Goal: Transaction & Acquisition: Purchase product/service

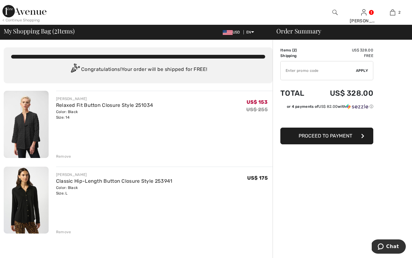
click at [64, 156] on div "Remove" at bounding box center [63, 157] width 15 height 6
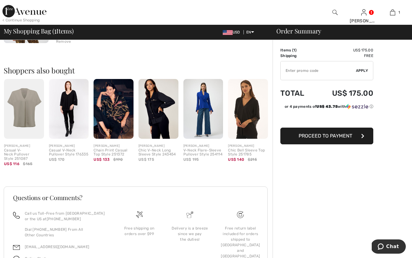
scroll to position [116, 0]
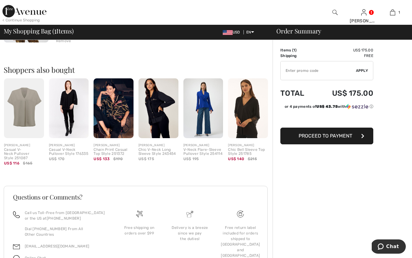
click at [155, 112] on img at bounding box center [159, 108] width 40 height 60
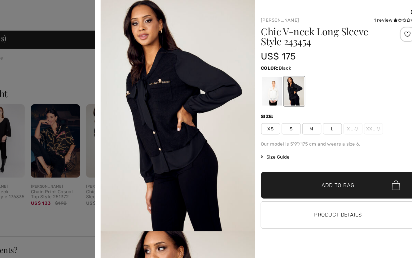
scroll to position [108, 0]
click at [68, 69] on div at bounding box center [206, 129] width 412 height 258
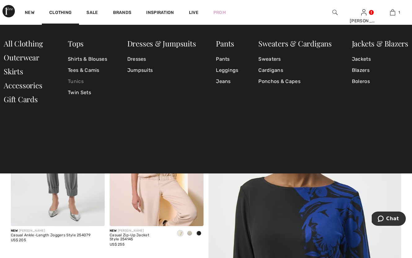
click at [77, 81] on link "Tunics" at bounding box center [87, 81] width 39 height 11
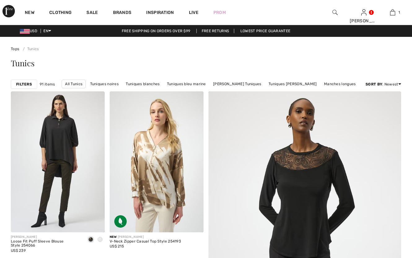
checkbox input "true"
click at [27, 83] on strong "Filters" at bounding box center [24, 85] width 16 height 6
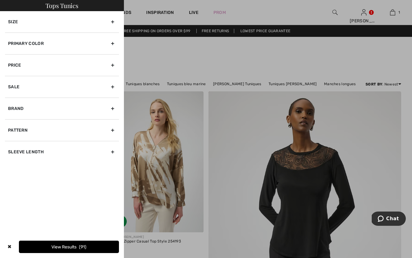
click at [25, 111] on div "Brand" at bounding box center [62, 109] width 114 height 22
click at [24, 121] on label "[PERSON_NAME]" at bounding box center [63, 122] width 111 height 6
click at [13, 121] on input"] "[PERSON_NAME]" at bounding box center [10, 122] width 5 height 5
checkbox input"] "true"
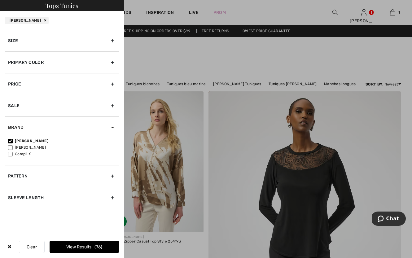
click at [62, 246] on button "View Results 76" at bounding box center [84, 247] width 69 height 12
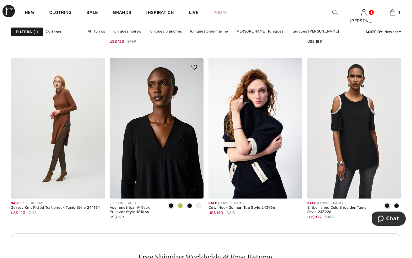
scroll to position [1968, 0]
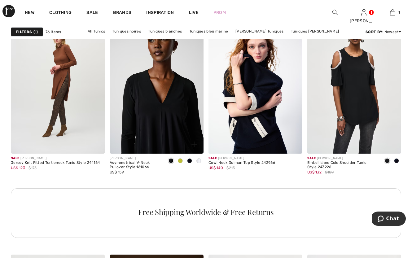
click at [156, 111] on img at bounding box center [157, 83] width 94 height 141
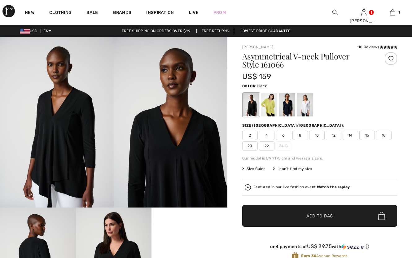
checkbox input "true"
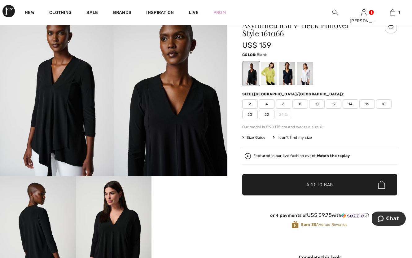
scroll to position [30, 0]
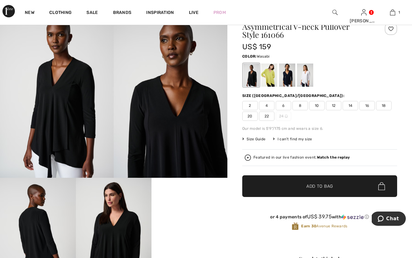
click at [269, 77] on div at bounding box center [269, 75] width 16 height 23
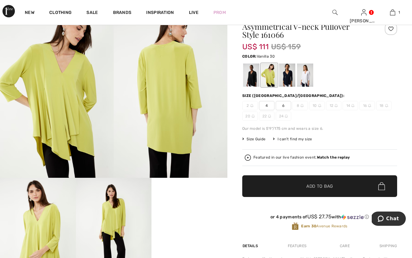
click at [303, 82] on div at bounding box center [305, 75] width 16 height 23
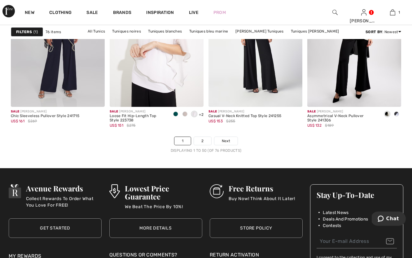
scroll to position [2584, 0]
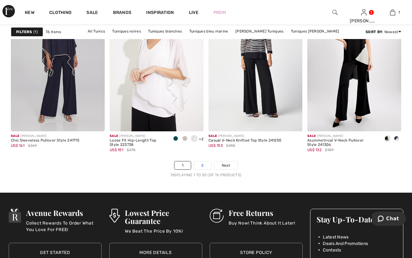
click at [206, 167] on link "2" at bounding box center [202, 166] width 17 height 8
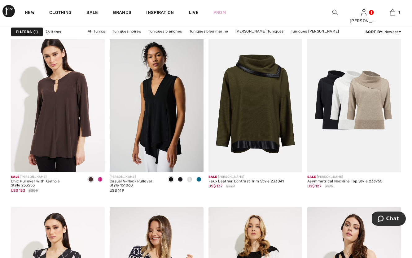
scroll to position [427, 0]
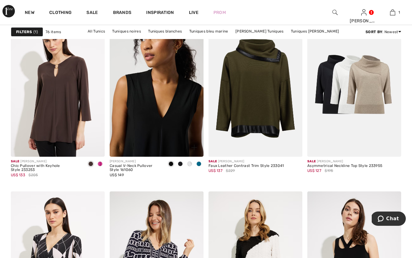
click at [145, 128] on img at bounding box center [157, 86] width 94 height 141
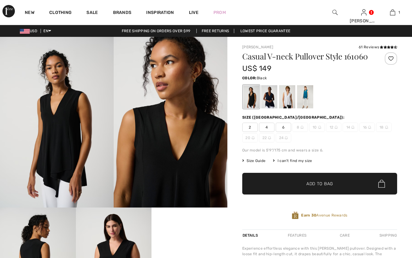
checkbox input "true"
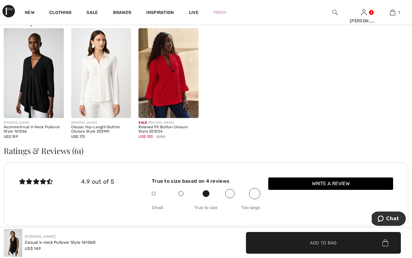
scroll to position [705, 0]
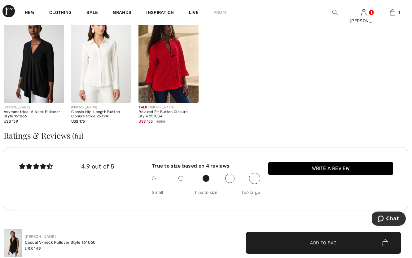
click at [36, 75] on img at bounding box center [34, 58] width 60 height 90
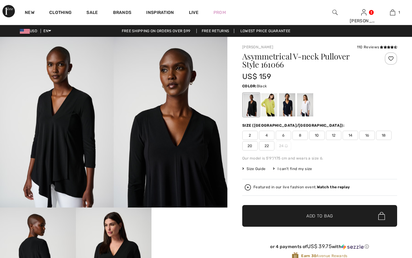
checkbox input "true"
click at [271, 108] on div at bounding box center [269, 104] width 16 height 23
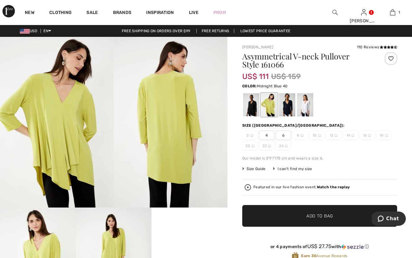
click at [282, 110] on div at bounding box center [287, 104] width 16 height 23
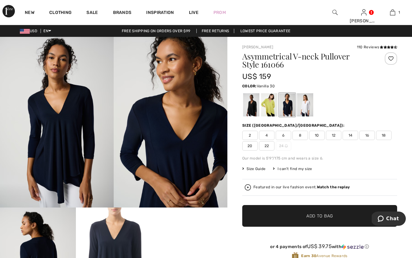
click at [307, 109] on div at bounding box center [305, 104] width 16 height 23
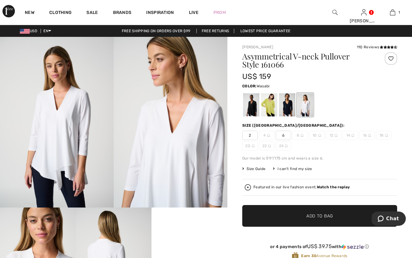
click at [267, 109] on div at bounding box center [269, 104] width 16 height 23
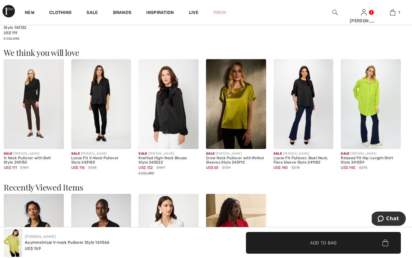
scroll to position [528, 0]
click at [100, 115] on img at bounding box center [101, 104] width 60 height 90
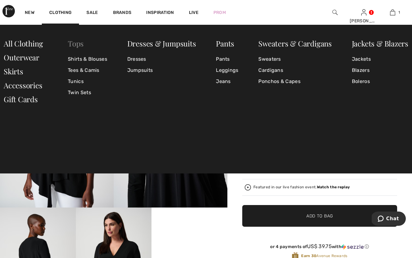
click at [80, 45] on link "Tops" at bounding box center [76, 43] width 16 height 10
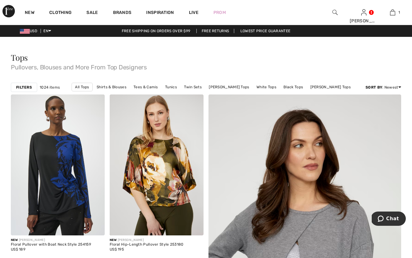
click at [27, 86] on strong "Filters" at bounding box center [24, 88] width 16 height 6
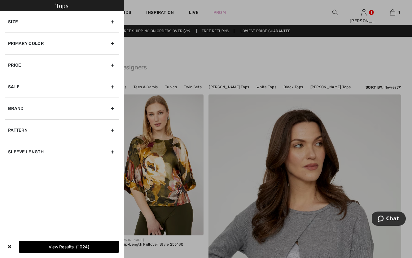
click at [20, 112] on div "Brand" at bounding box center [62, 109] width 114 height 22
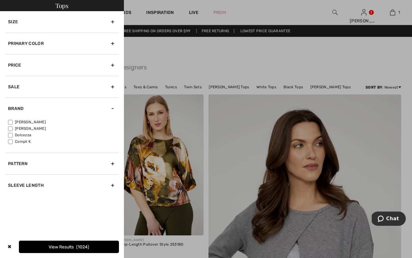
click at [20, 120] on label "[PERSON_NAME]" at bounding box center [63, 122] width 111 height 6
click at [13, 120] on input"] "[PERSON_NAME]" at bounding box center [10, 122] width 5 height 5
checkbox input"] "true"
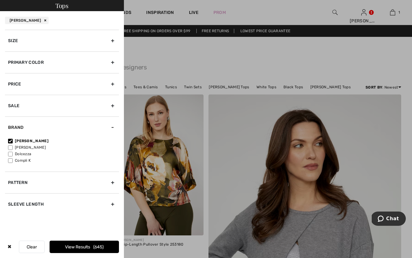
click at [73, 245] on button "View Results 645" at bounding box center [84, 247] width 69 height 12
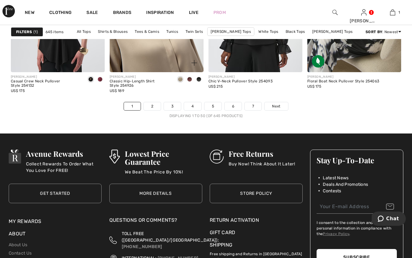
scroll to position [2651, 0]
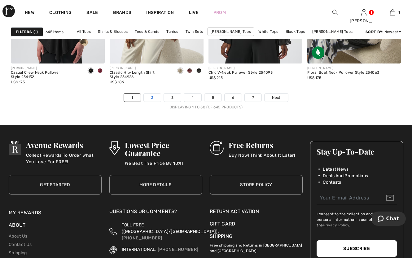
click at [149, 99] on link "2" at bounding box center [152, 98] width 17 height 8
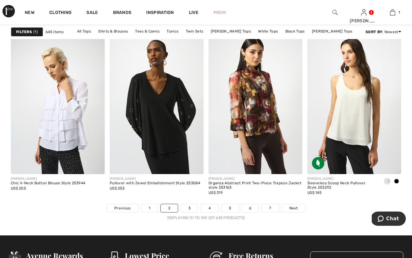
scroll to position [2547, 0]
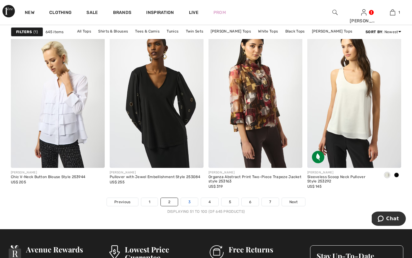
click at [191, 204] on link "3" at bounding box center [189, 202] width 17 height 8
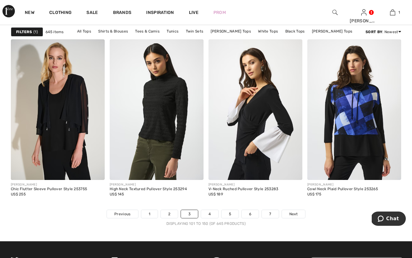
scroll to position [2536, 0]
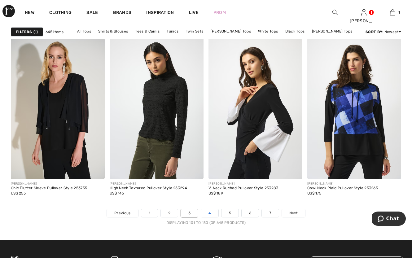
click at [209, 214] on link "4" at bounding box center [209, 213] width 17 height 8
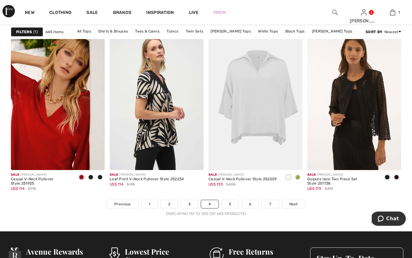
scroll to position [2550, 0]
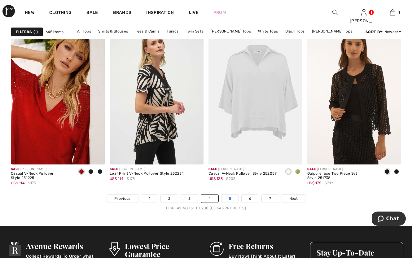
click at [230, 199] on link "5" at bounding box center [230, 199] width 17 height 8
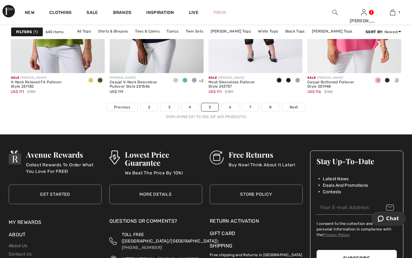
scroll to position [2642, 0]
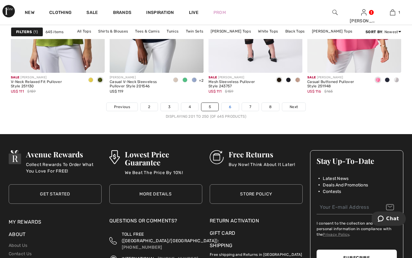
click at [229, 107] on link "6" at bounding box center [230, 107] width 17 height 8
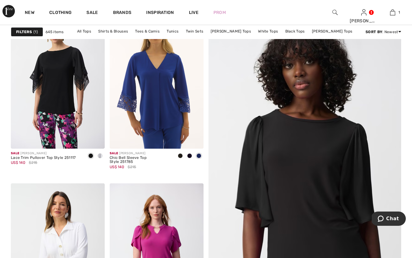
scroll to position [87, 0]
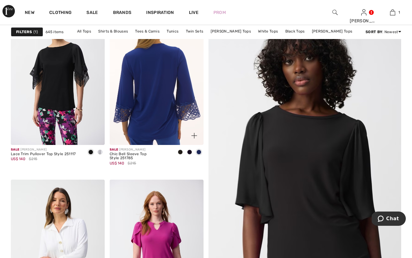
click at [162, 114] on img at bounding box center [157, 74] width 94 height 141
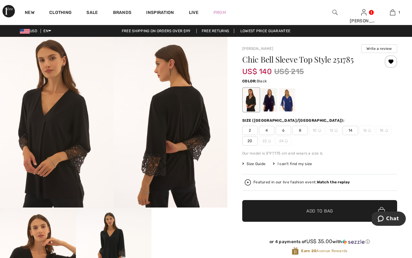
click at [254, 105] on div at bounding box center [251, 99] width 16 height 23
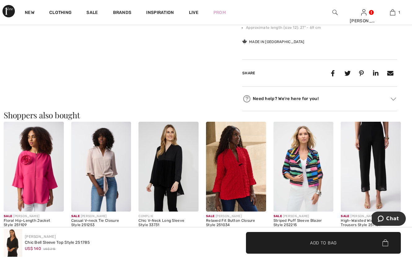
scroll to position [314, 0]
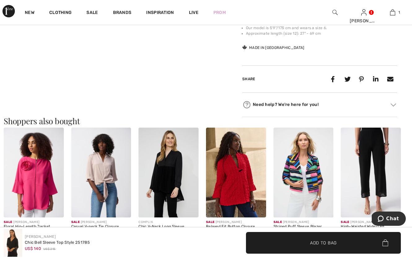
click at [166, 181] on img at bounding box center [169, 173] width 60 height 90
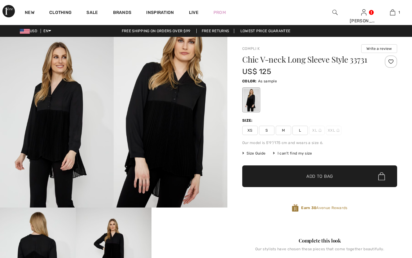
checkbox input "true"
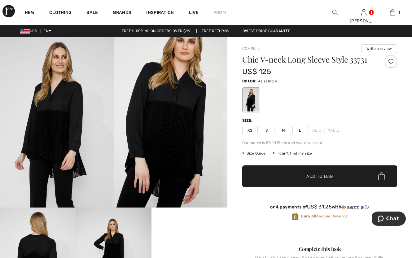
click at [171, 129] on img at bounding box center [171, 122] width 114 height 171
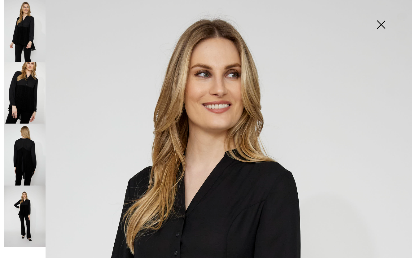
click at [381, 24] on img at bounding box center [381, 25] width 31 height 32
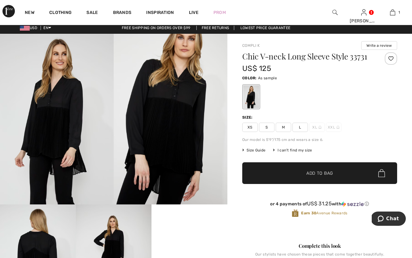
scroll to position [-1, 0]
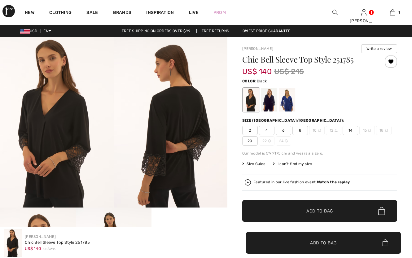
checkbox input "true"
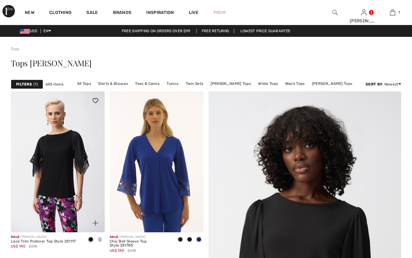
scroll to position [87, 0]
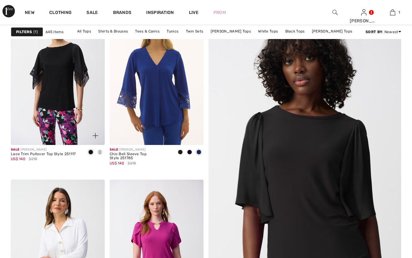
checkbox input "true"
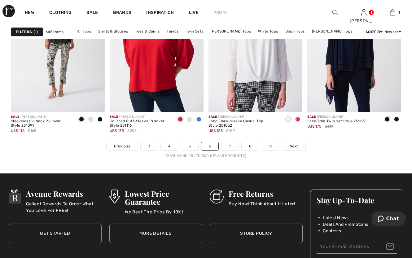
scroll to position [2611, 0]
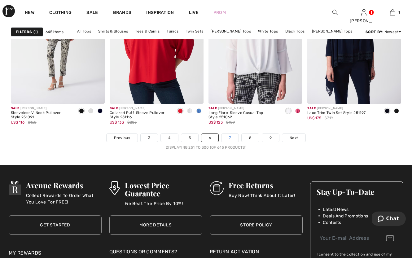
click at [227, 139] on link "7" at bounding box center [230, 138] width 17 height 8
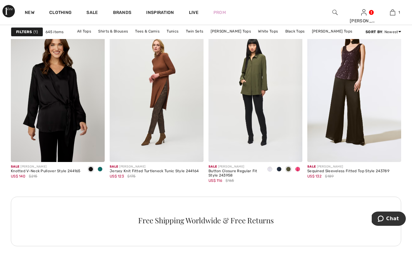
scroll to position [1966, 0]
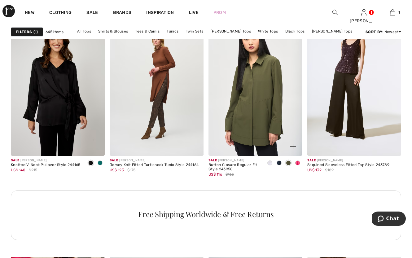
click at [254, 100] on img at bounding box center [256, 85] width 94 height 141
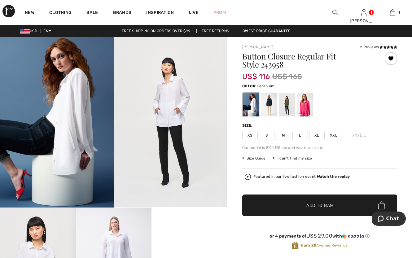
click at [305, 109] on div at bounding box center [305, 104] width 16 height 23
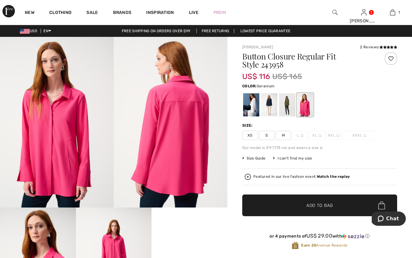
click at [298, 110] on div at bounding box center [305, 104] width 16 height 23
click at [269, 112] on div at bounding box center [269, 104] width 16 height 23
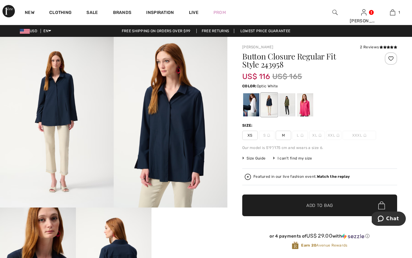
click at [249, 112] on div at bounding box center [251, 104] width 16 height 23
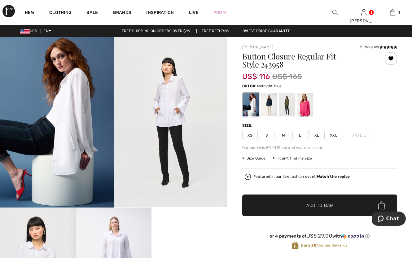
click at [274, 107] on div at bounding box center [269, 104] width 16 height 23
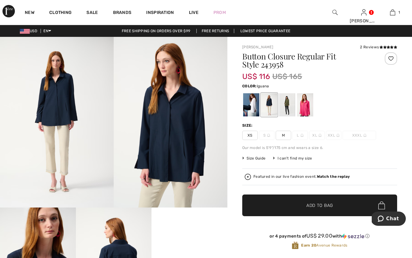
click at [287, 106] on div at bounding box center [287, 104] width 16 height 23
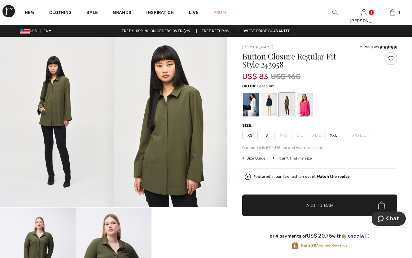
click at [306, 106] on div at bounding box center [305, 104] width 16 height 23
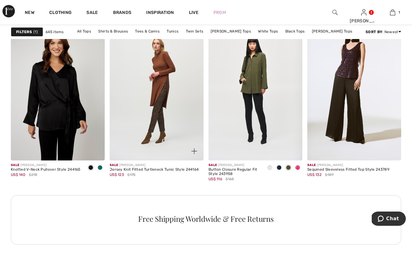
scroll to position [1961, 0]
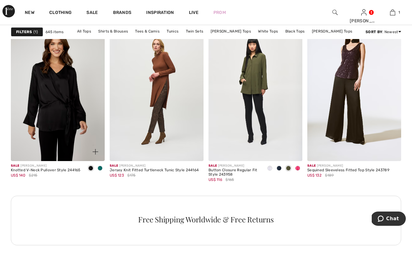
click at [100, 167] on span at bounding box center [100, 168] width 5 height 5
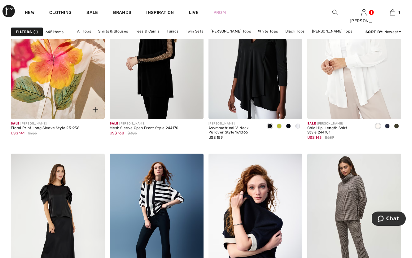
scroll to position [2246, 0]
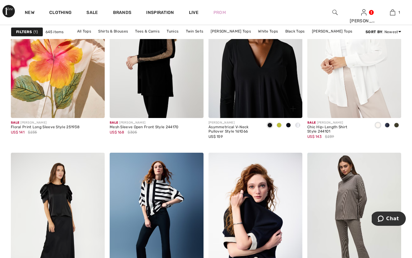
click at [258, 95] on img at bounding box center [256, 47] width 94 height 141
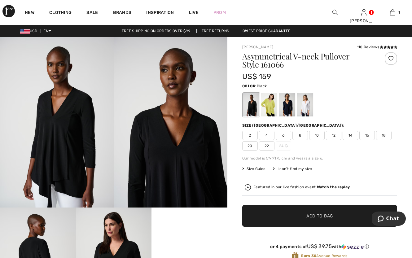
click at [351, 136] on span "14" at bounding box center [351, 135] width 16 height 9
click at [287, 110] on div at bounding box center [287, 104] width 16 height 23
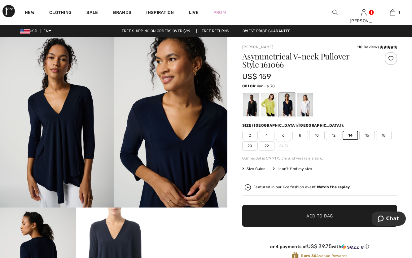
click at [308, 109] on div at bounding box center [305, 104] width 16 height 23
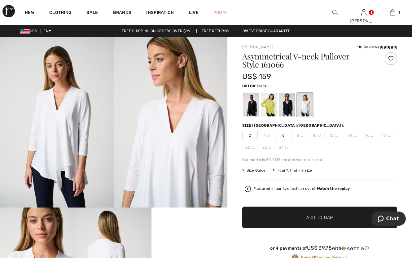
click at [256, 109] on div at bounding box center [251, 104] width 16 height 23
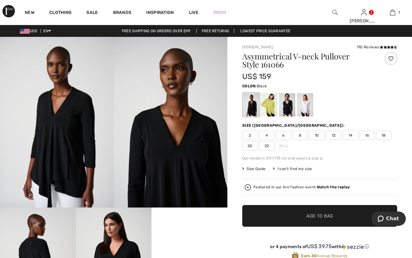
click at [351, 137] on span "14" at bounding box center [351, 135] width 16 height 9
click at [338, 217] on span "✔ Added to Bag Add to Bag" at bounding box center [320, 216] width 155 height 22
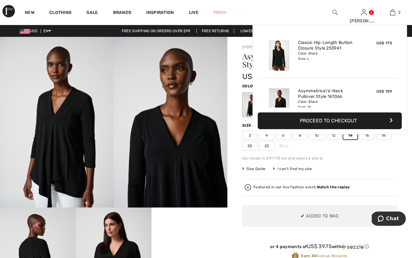
scroll to position [19, 0]
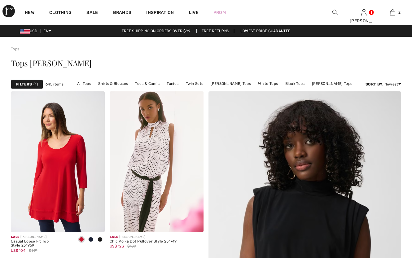
checkbox input "true"
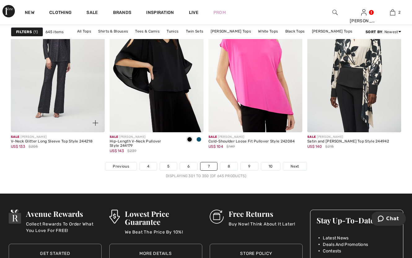
scroll to position [2591, 0]
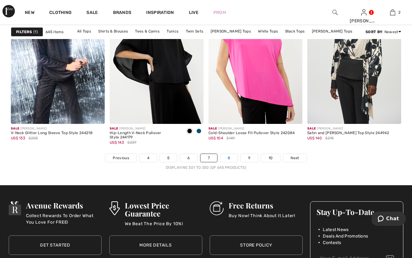
click at [230, 160] on link "8" at bounding box center [228, 158] width 17 height 8
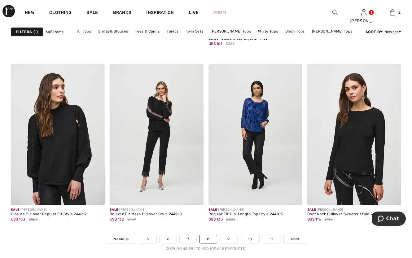
scroll to position [2536, 0]
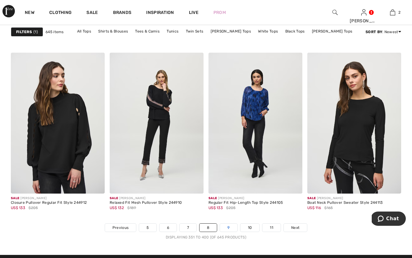
click at [230, 224] on link "9" at bounding box center [228, 228] width 17 height 8
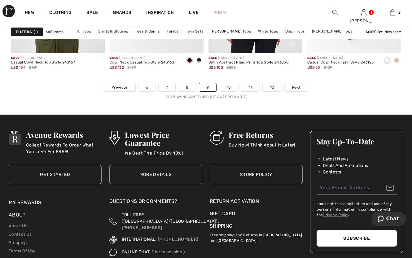
scroll to position [2665, 0]
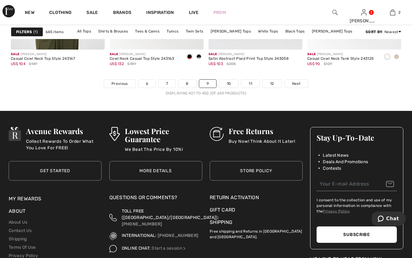
click at [232, 89] on nav "Previous 6 7 8 9 10 11 12 Next Displaying 401 to 450 (of 645 products)" at bounding box center [206, 87] width 391 height 17
click at [232, 85] on link "10" at bounding box center [229, 84] width 19 height 8
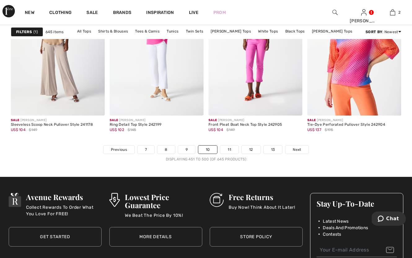
scroll to position [2629, 0]
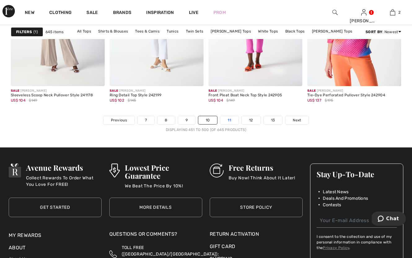
click at [232, 119] on link "11" at bounding box center [229, 120] width 18 height 8
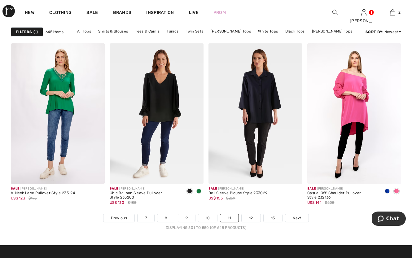
scroll to position [2554, 0]
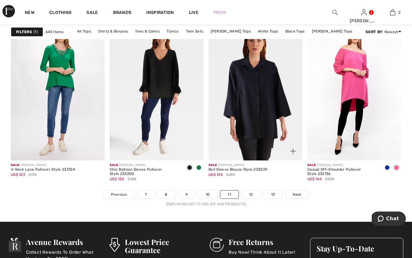
click at [259, 129] on img at bounding box center [256, 90] width 94 height 141
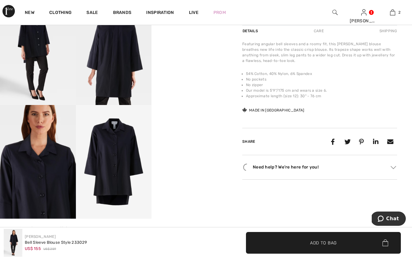
scroll to position [220, 0]
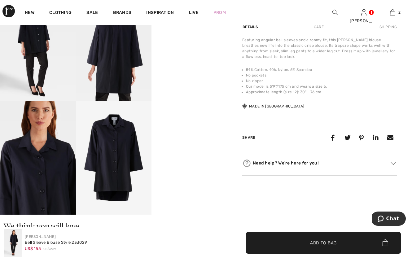
click at [189, 137] on video "Your browser does not support the video tag." at bounding box center [190, 120] width 76 height 38
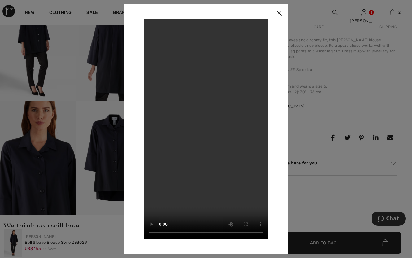
click at [280, 11] on img at bounding box center [279, 13] width 19 height 19
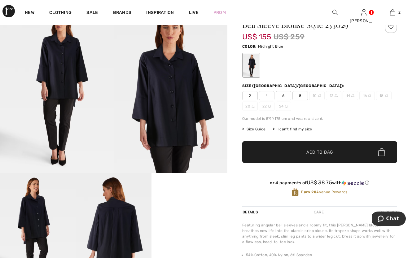
scroll to position [30, 0]
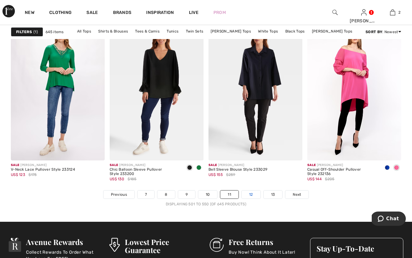
click at [252, 196] on link "12" at bounding box center [251, 195] width 19 height 8
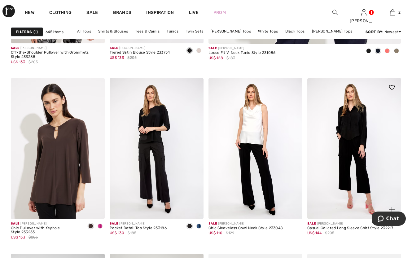
scroll to position [345, 0]
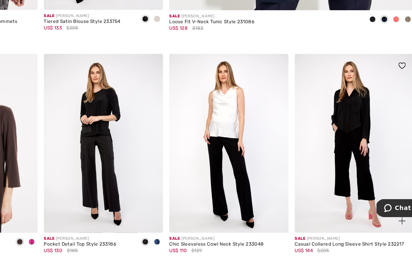
click at [308, 105] on img at bounding box center [355, 167] width 94 height 141
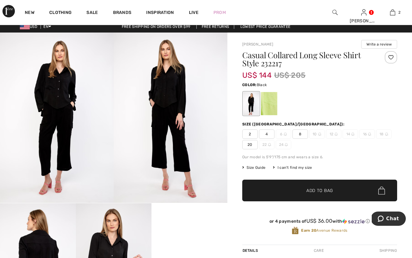
scroll to position [-1, 0]
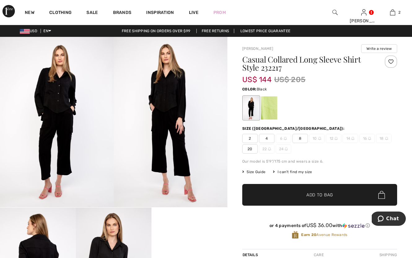
click at [253, 112] on div at bounding box center [251, 107] width 16 height 23
click at [273, 113] on div at bounding box center [269, 107] width 16 height 23
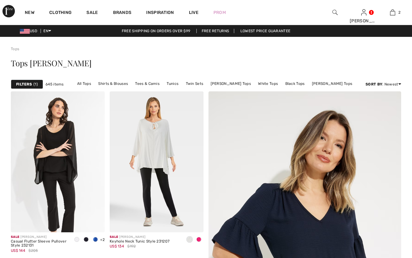
checkbox input "true"
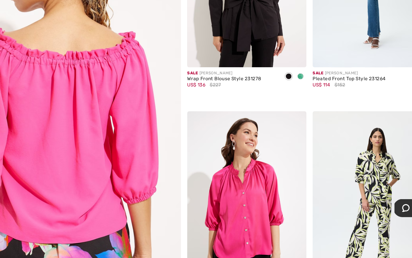
scroll to position [1506, 0]
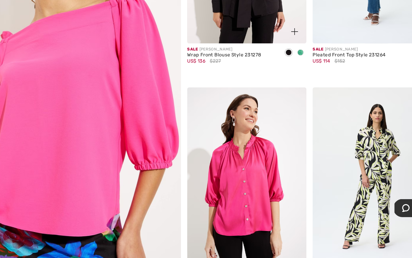
click at [296, 94] on span at bounding box center [298, 96] width 5 height 5
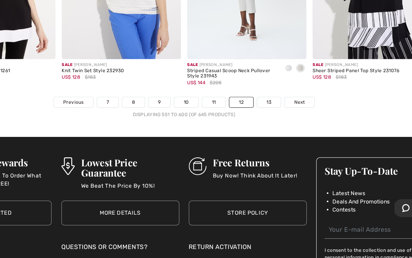
scroll to position [2622, 0]
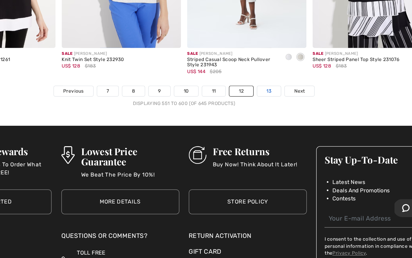
click at [264, 123] on link "13" at bounding box center [273, 127] width 19 height 8
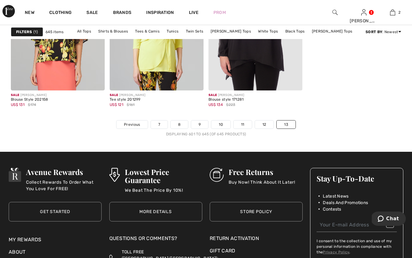
scroll to position [2451, 0]
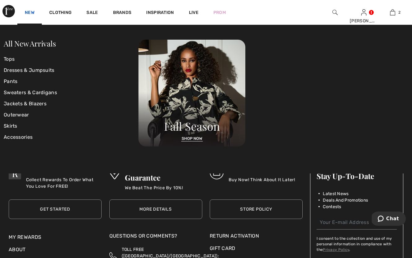
click at [26, 11] on link "New" at bounding box center [30, 13] width 10 height 7
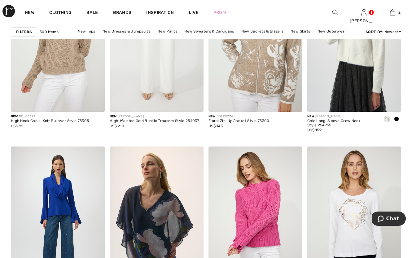
scroll to position [2435, 0]
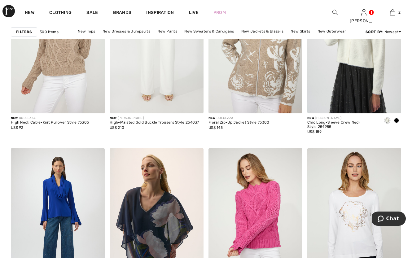
click at [27, 28] on div "Filters" at bounding box center [24, 31] width 26 height 9
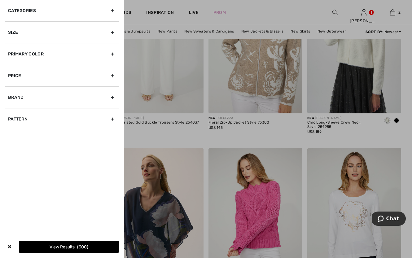
click at [22, 96] on div "Brand" at bounding box center [62, 98] width 114 height 22
click at [22, 109] on label "[PERSON_NAME]" at bounding box center [63, 111] width 111 height 6
click at [13, 109] on input"] "[PERSON_NAME]" at bounding box center [10, 111] width 5 height 5
checkbox input"] "true"
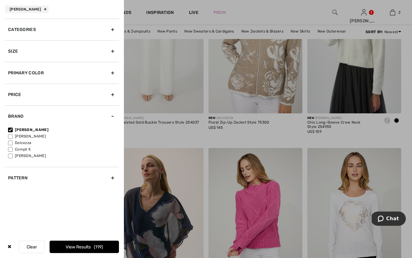
click at [66, 248] on button "View Results 119" at bounding box center [84, 247] width 69 height 12
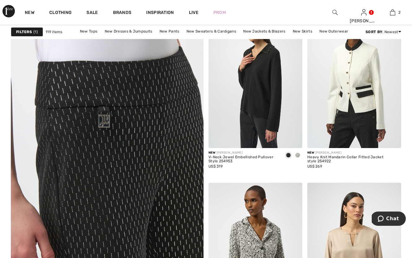
scroll to position [1453, 0]
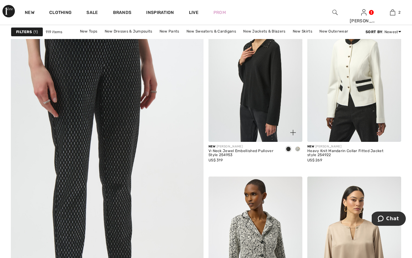
click at [299, 149] on span at bounding box center [298, 149] width 5 height 5
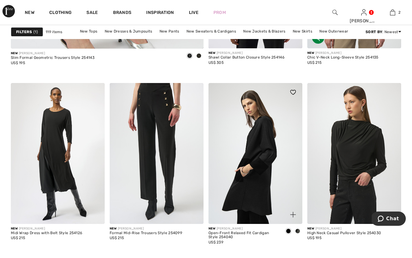
scroll to position [1726, 0]
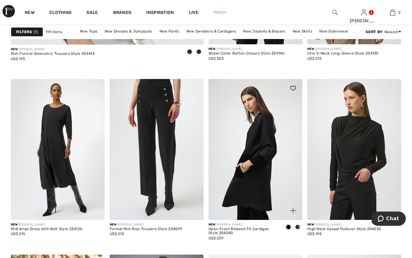
click at [298, 225] on span at bounding box center [298, 227] width 5 height 5
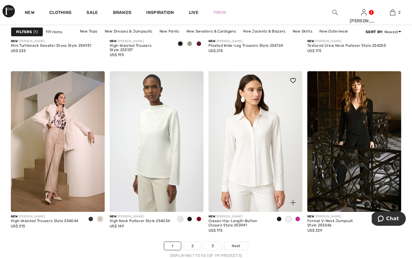
scroll to position [2501, 0]
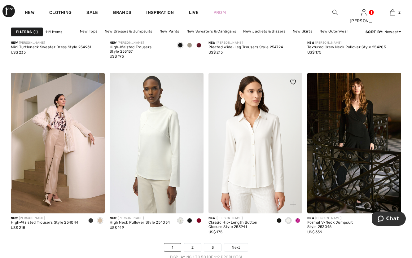
click at [280, 221] on span at bounding box center [279, 220] width 5 height 5
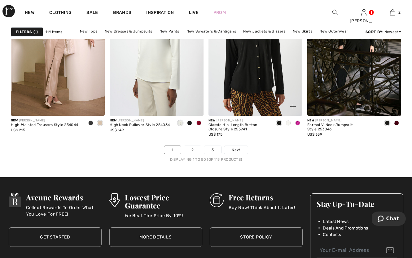
scroll to position [2610, 0]
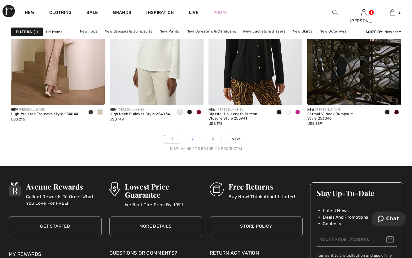
click at [194, 141] on link "2" at bounding box center [192, 139] width 17 height 8
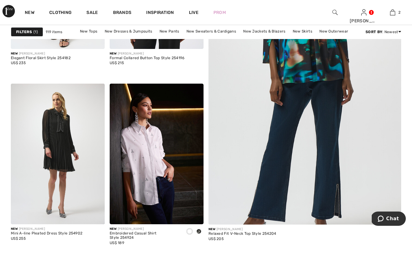
scroll to position [188, 0]
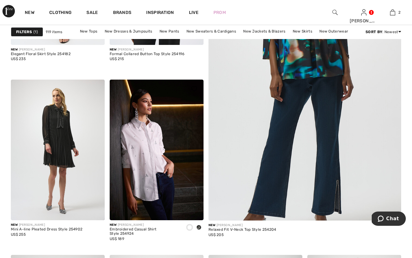
click at [199, 228] on span at bounding box center [199, 227] width 5 height 5
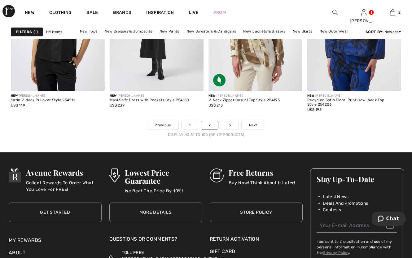
scroll to position [2629, 0]
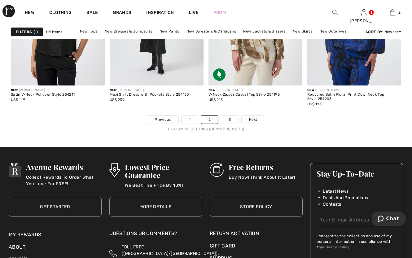
click at [229, 124] on li "3" at bounding box center [230, 119] width 18 height 9
click at [230, 121] on link "3" at bounding box center [229, 120] width 17 height 8
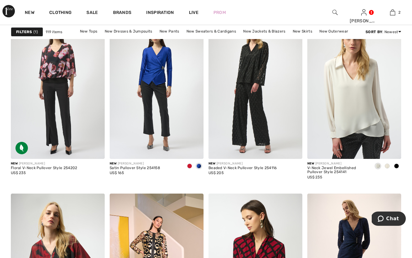
scroll to position [418, 0]
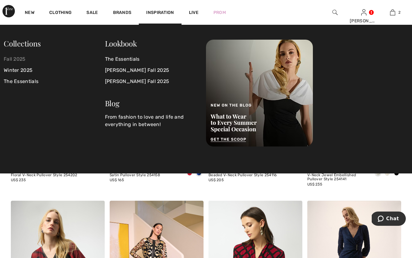
click at [20, 58] on link "Fall 2025" at bounding box center [54, 59] width 101 height 11
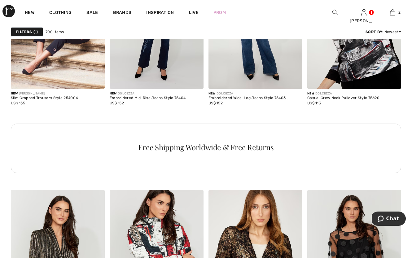
scroll to position [2011, 0]
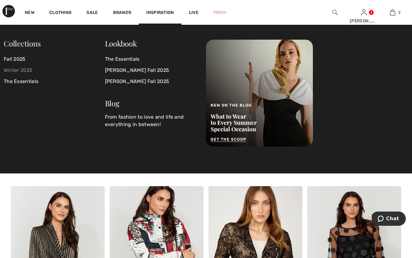
click at [30, 70] on link "Winter 2025" at bounding box center [54, 70] width 101 height 11
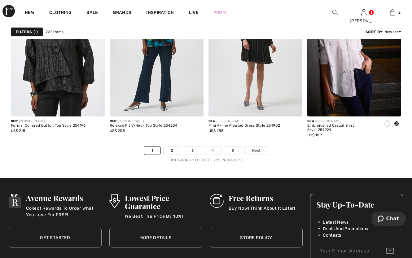
scroll to position [2602, 0]
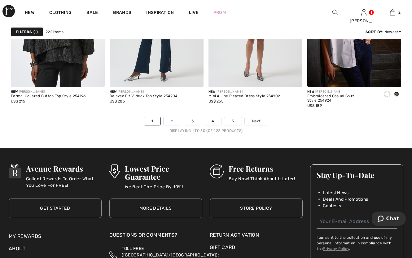
click at [173, 122] on link "2" at bounding box center [172, 121] width 17 height 8
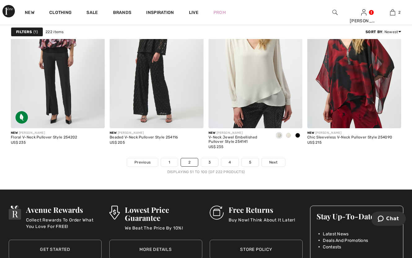
scroll to position [2567, 0]
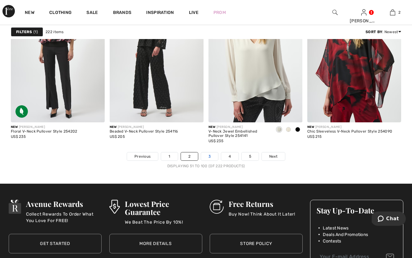
click at [211, 159] on link "3" at bounding box center [209, 157] width 17 height 8
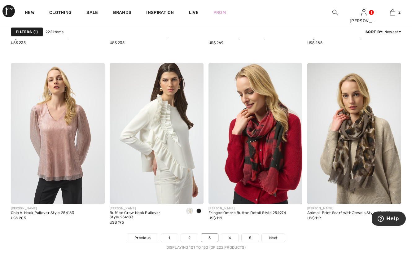
scroll to position [2489, 0]
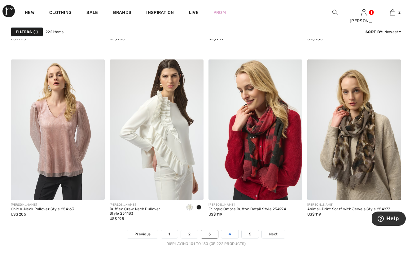
click at [232, 236] on link "4" at bounding box center [229, 234] width 17 height 8
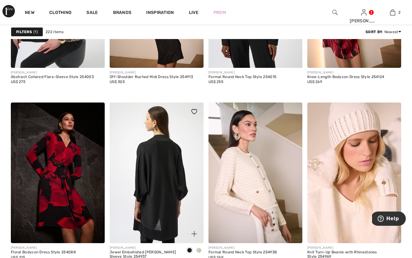
scroll to position [530, 0]
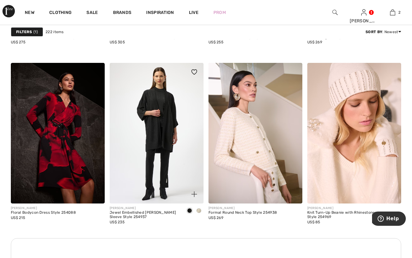
click at [198, 210] on span at bounding box center [199, 210] width 5 height 5
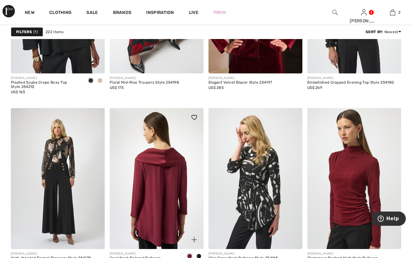
scroll to position [2287, 0]
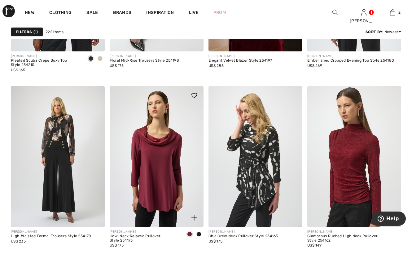
click at [199, 234] on span at bounding box center [199, 234] width 5 height 5
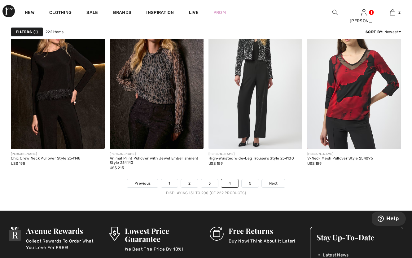
scroll to position [2570, 0]
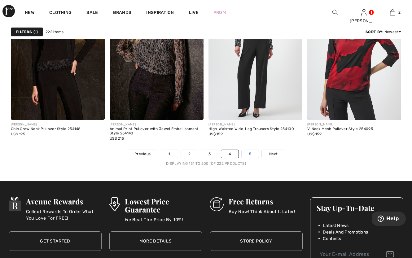
click at [250, 155] on link "5" at bounding box center [250, 154] width 17 height 8
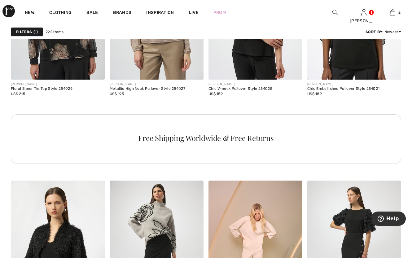
scroll to position [615, 0]
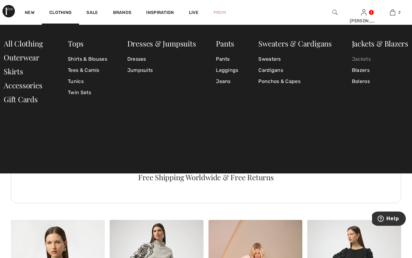
click at [365, 58] on link "Jackets" at bounding box center [380, 59] width 56 height 11
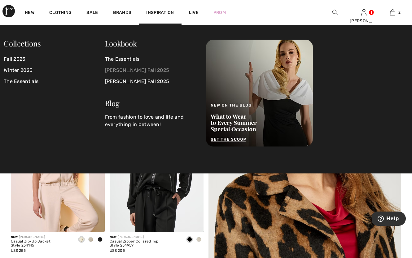
click at [127, 71] on link "[PERSON_NAME] Fall 2025" at bounding box center [152, 70] width 94 height 11
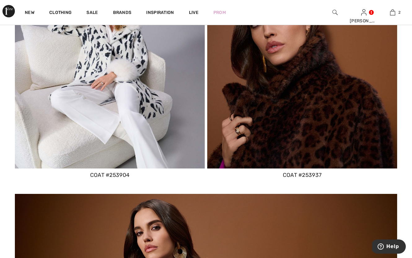
scroll to position [1702, 0]
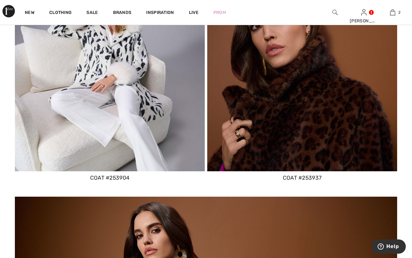
click at [285, 139] on img at bounding box center [302, 76] width 190 height 190
click at [292, 176] on div "coat #253937" at bounding box center [302, 178] width 190 height 8
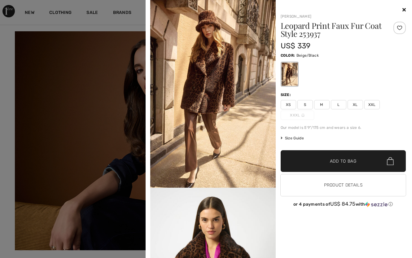
scroll to position [1, 0]
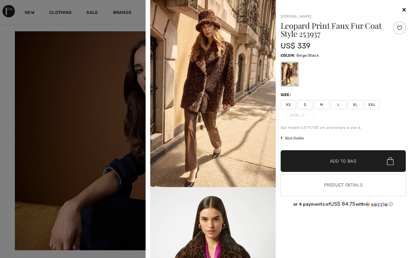
click at [409, 145] on div "Your browser does not support the video tag. Joseph Ribkoff Leopard Print Faux …" at bounding box center [279, 129] width 262 height 258
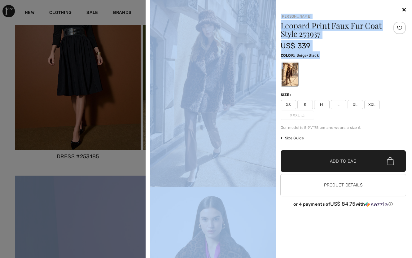
scroll to position [2172, 0]
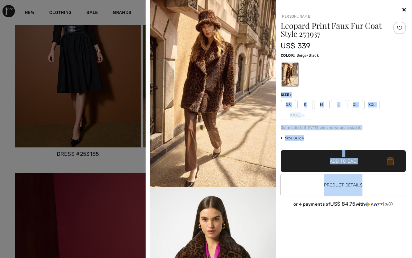
drag, startPoint x: 367, startPoint y: 86, endPoint x: 354, endPoint y: 229, distance: 143.8
click at [354, 229] on div "Joseph Ribkoff Leopard Print Faux Fur Coat Style 253937 US$ 339 Color: Beige/Bl…" at bounding box center [341, 132] width 131 height 252
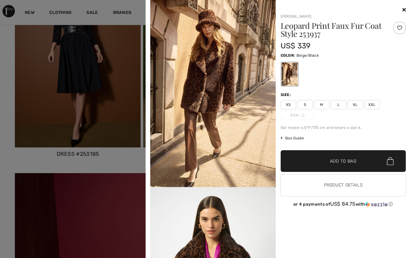
click at [354, 229] on div "Joseph Ribkoff Leopard Print Faux Fur Coat Style 253937 US$ 339 Color: Beige/Bl…" at bounding box center [341, 132] width 131 height 252
click at [114, 163] on div at bounding box center [206, 129] width 412 height 258
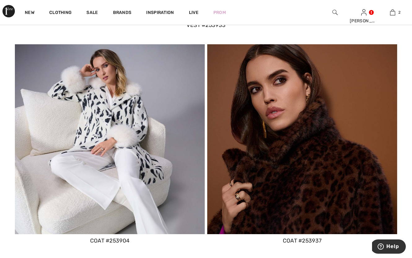
scroll to position [1638, 0]
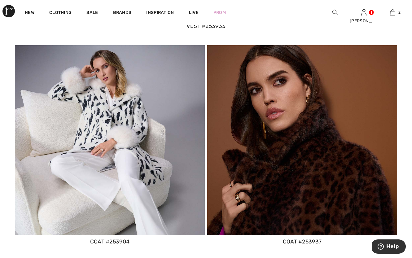
click at [117, 239] on div "coat #253904" at bounding box center [110, 242] width 190 height 8
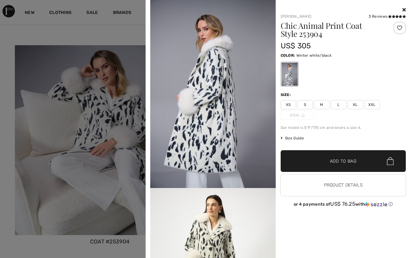
click at [83, 177] on div at bounding box center [206, 129] width 412 height 258
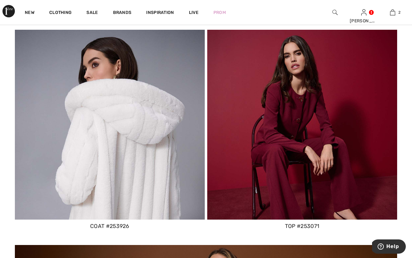
scroll to position [726, 0]
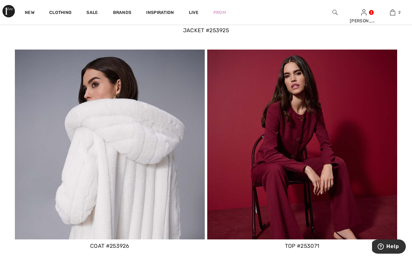
click at [112, 244] on div "coat #253926" at bounding box center [110, 246] width 190 height 8
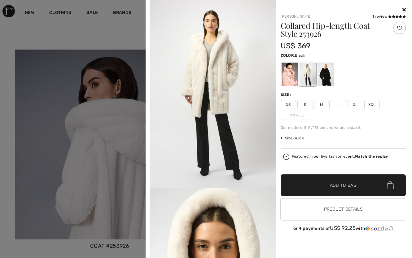
click at [330, 83] on div at bounding box center [326, 74] width 16 height 23
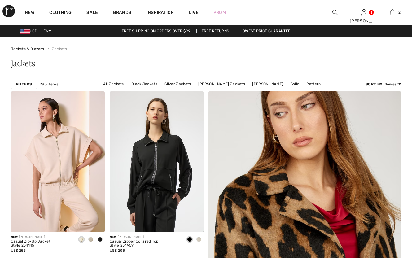
checkbox input "true"
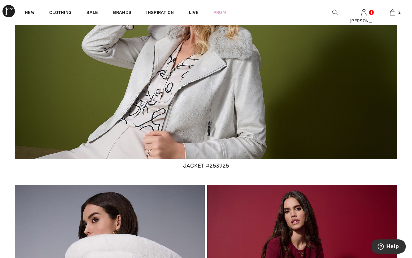
scroll to position [584, 0]
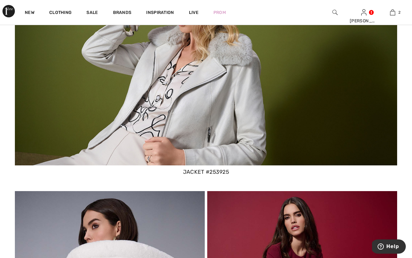
click at [216, 173] on div "jacket #253925" at bounding box center [206, 172] width 383 height 8
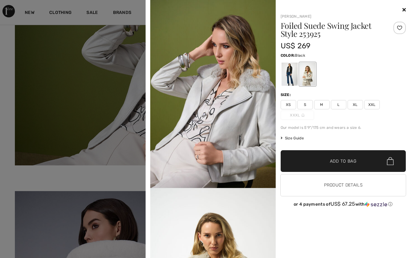
click at [291, 77] on div at bounding box center [290, 74] width 16 height 23
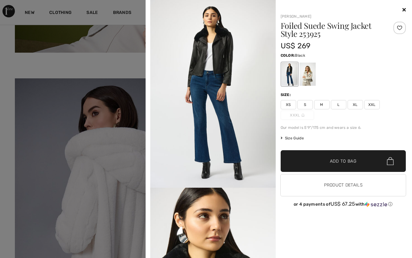
scroll to position [709, 0]
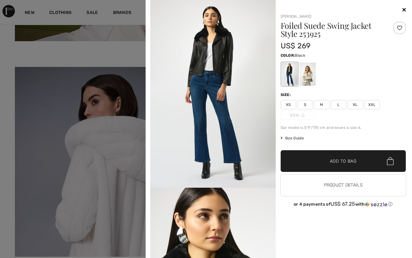
click at [405, 10] on icon at bounding box center [404, 9] width 3 height 5
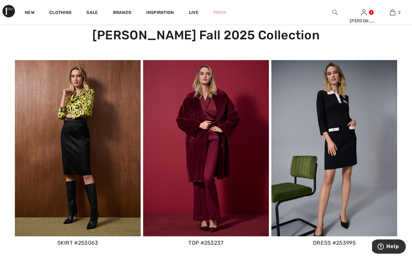
scroll to position [268, 0]
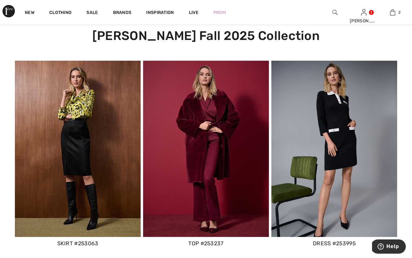
click at [197, 124] on img at bounding box center [206, 149] width 126 height 176
click at [208, 243] on div "top #253237" at bounding box center [206, 244] width 126 height 8
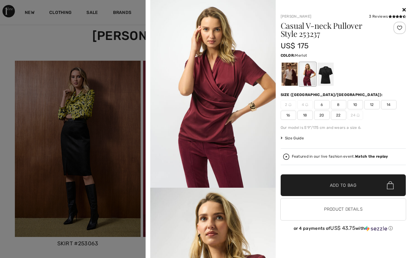
click at [72, 20] on div at bounding box center [206, 129] width 412 height 258
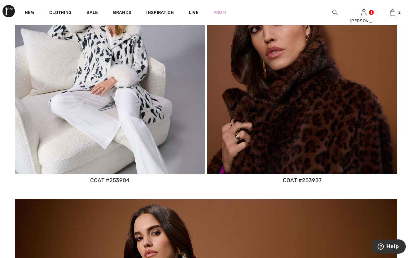
scroll to position [1699, 0]
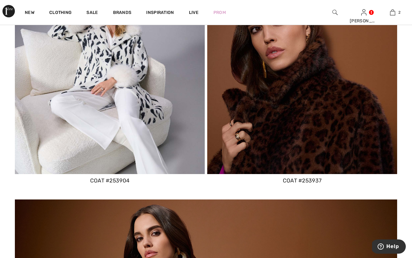
click at [293, 179] on div "coat #253937" at bounding box center [302, 181] width 190 height 8
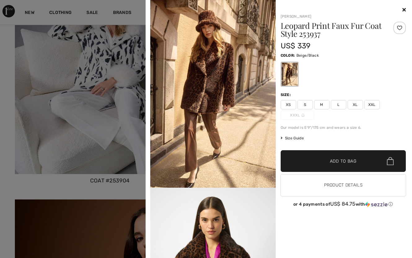
click at [339, 100] on span "L" at bounding box center [339, 104] width 16 height 9
click at [334, 162] on span "Add to Bag" at bounding box center [343, 161] width 27 height 7
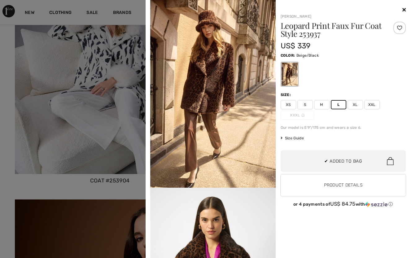
scroll to position [0, 0]
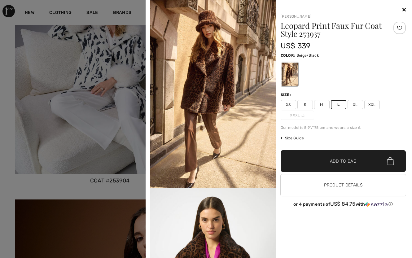
click at [403, 9] on icon at bounding box center [404, 9] width 3 height 5
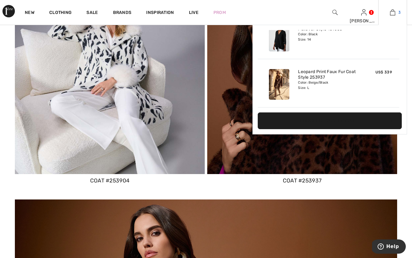
click at [394, 14] on img at bounding box center [392, 12] width 5 height 7
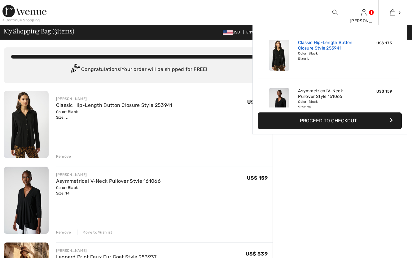
checkbox input "true"
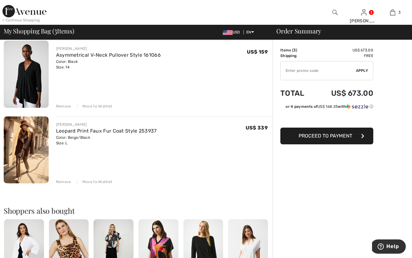
scroll to position [131, 0]
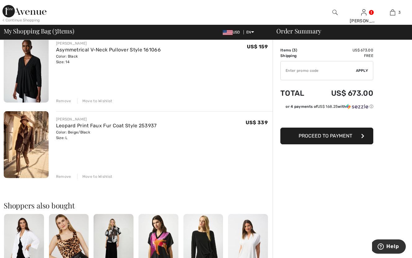
click at [31, 142] on img at bounding box center [26, 144] width 45 height 67
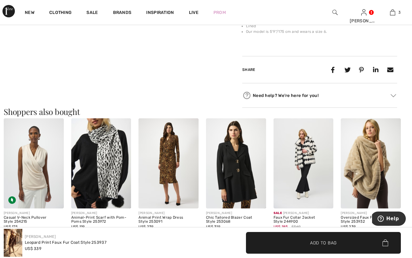
scroll to position [482, 0]
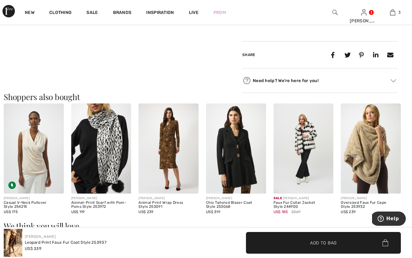
click at [238, 149] on img at bounding box center [236, 149] width 60 height 90
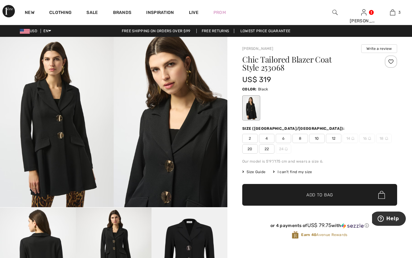
click at [333, 119] on div at bounding box center [320, 108] width 155 height 26
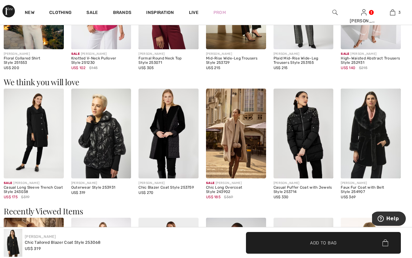
scroll to position [636, 0]
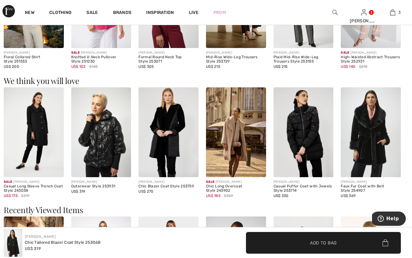
click at [37, 130] on img at bounding box center [34, 132] width 60 height 90
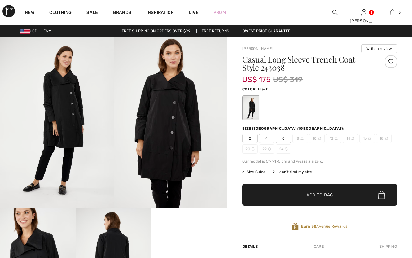
checkbox input "true"
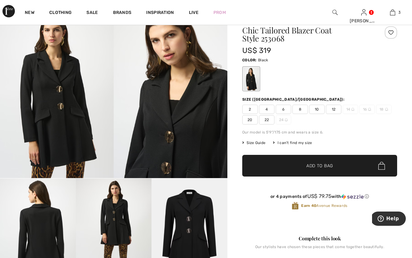
scroll to position [17, 0]
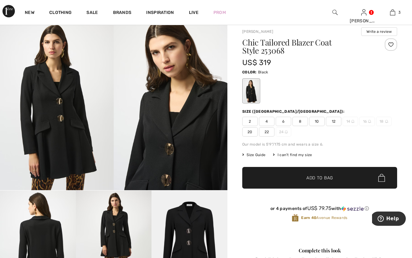
click at [350, 124] on span "14" at bounding box center [351, 121] width 16 height 9
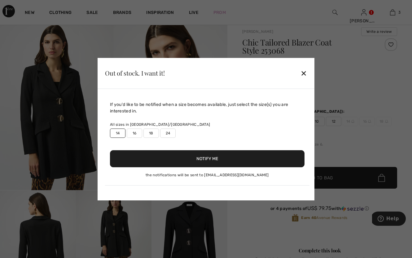
click at [212, 160] on button "Notify Me" at bounding box center [207, 158] width 195 height 17
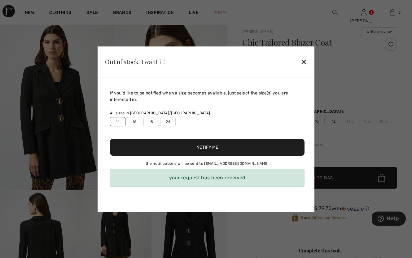
click at [304, 60] on div "✕" at bounding box center [304, 61] width 7 height 13
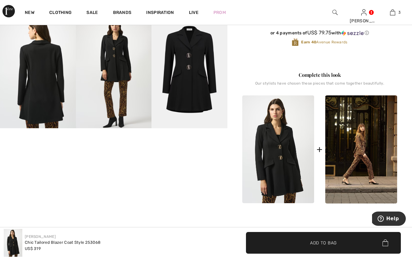
scroll to position [180, 0]
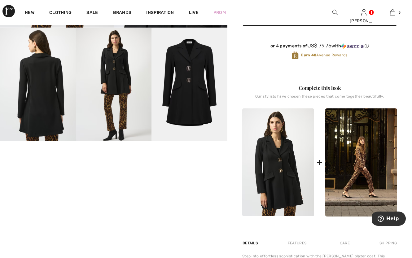
click at [190, 105] on img at bounding box center [190, 85] width 76 height 114
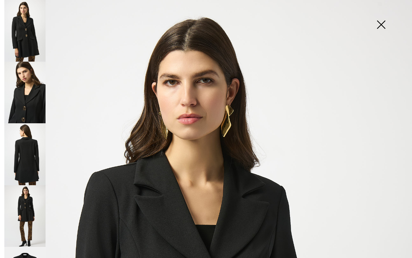
click at [35, 161] on img at bounding box center [24, 154] width 41 height 62
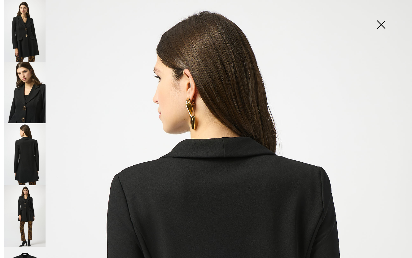
click at [36, 105] on img at bounding box center [24, 93] width 41 height 62
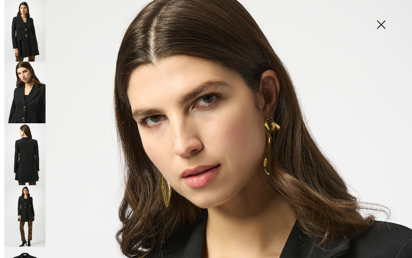
click at [380, 24] on img at bounding box center [381, 25] width 31 height 32
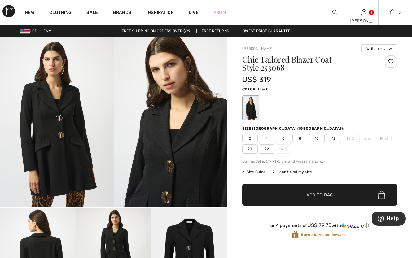
scroll to position [0, 0]
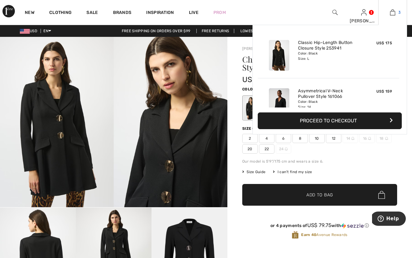
click at [394, 12] on img at bounding box center [392, 12] width 5 height 7
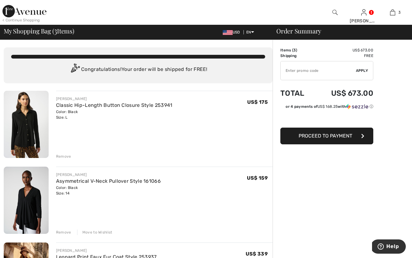
click at [95, 232] on div "Move to Wishlist" at bounding box center [94, 233] width 35 height 6
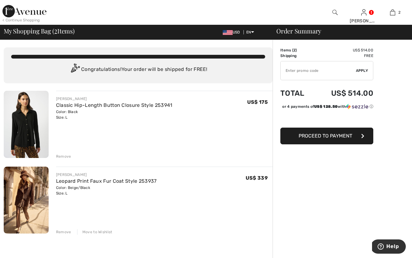
click at [98, 233] on div "Move to Wishlist" at bounding box center [94, 232] width 35 height 6
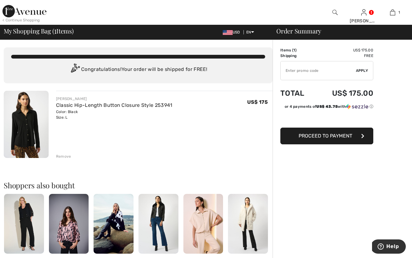
click at [24, 128] on img at bounding box center [26, 124] width 45 height 67
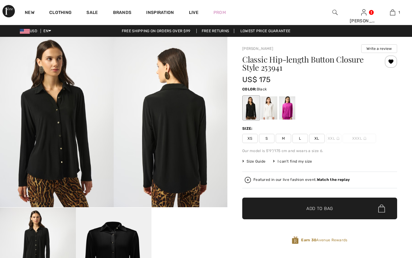
checkbox input "true"
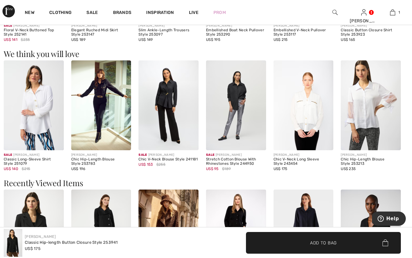
scroll to position [673, 0]
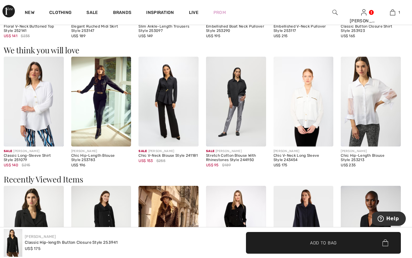
click at [235, 103] on img at bounding box center [236, 102] width 60 height 90
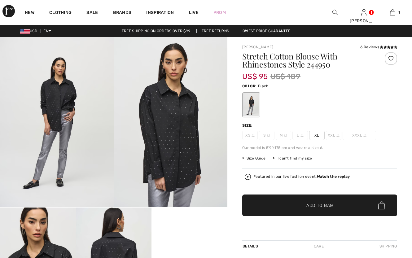
checkbox input "true"
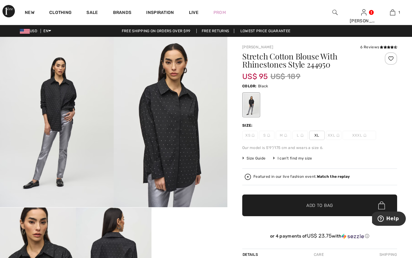
click at [167, 138] on img at bounding box center [171, 122] width 114 height 171
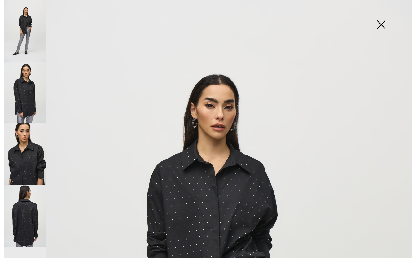
click at [379, 26] on img at bounding box center [381, 25] width 31 height 32
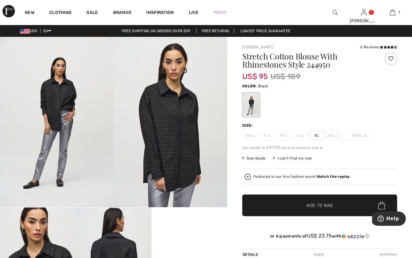
scroll to position [1, 0]
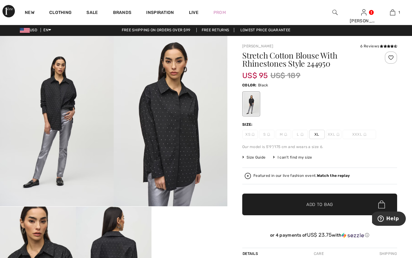
click at [335, 10] on img at bounding box center [335, 12] width 5 height 7
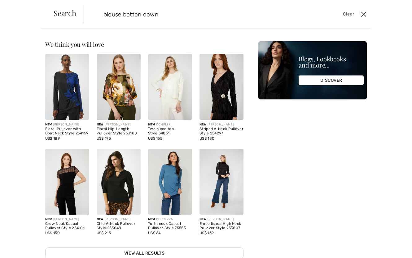
type input "blouse botton down"
click at [363, 14] on button "Close" at bounding box center [363, 14] width 9 height 10
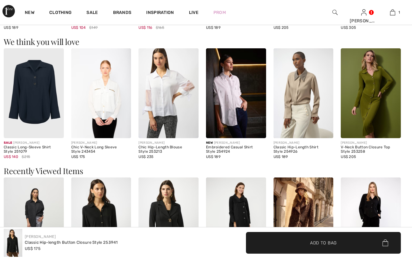
checkbox input "true"
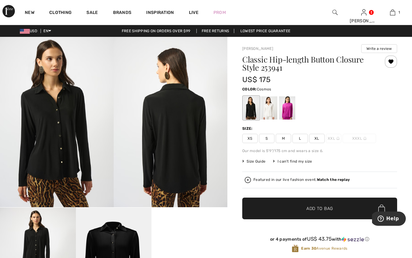
click at [286, 111] on div at bounding box center [287, 107] width 16 height 23
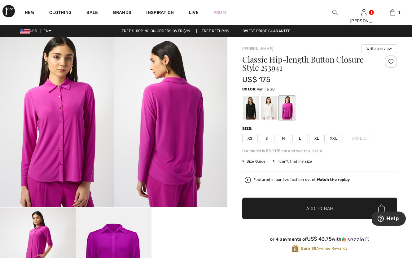
click at [269, 113] on div at bounding box center [269, 107] width 16 height 23
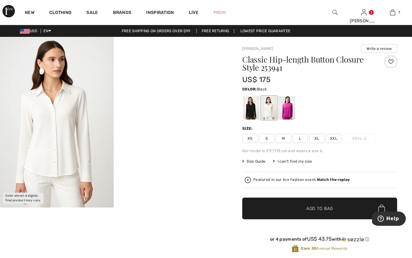
click at [253, 113] on div at bounding box center [251, 107] width 16 height 23
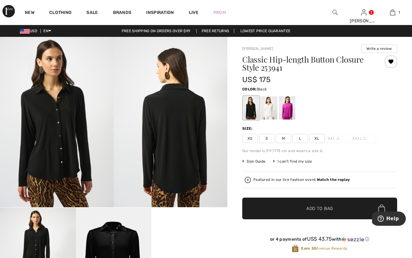
click at [62, 154] on img at bounding box center [57, 122] width 114 height 171
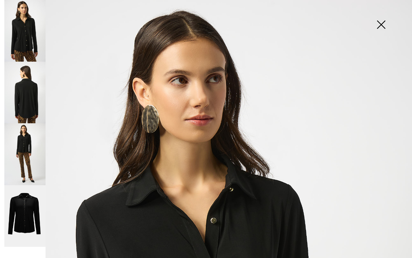
click at [381, 28] on img at bounding box center [381, 25] width 31 height 32
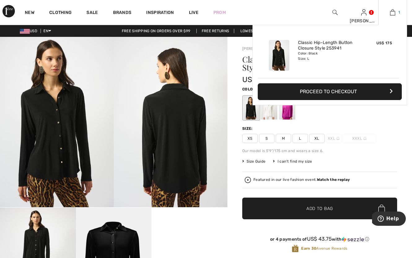
click at [392, 12] on img at bounding box center [392, 12] width 5 height 7
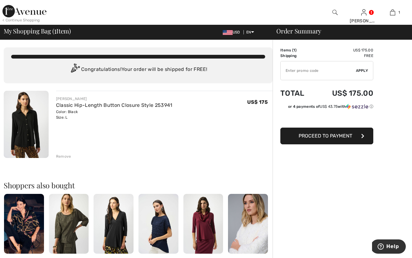
click at [116, 232] on img at bounding box center [114, 224] width 40 height 60
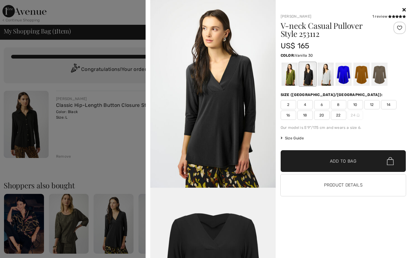
click at [326, 77] on div at bounding box center [326, 74] width 16 height 23
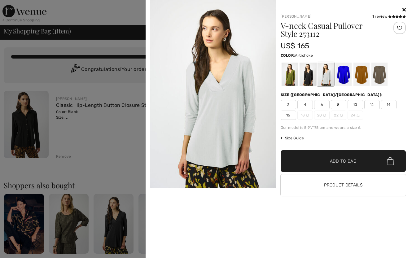
click at [287, 81] on div at bounding box center [290, 74] width 16 height 23
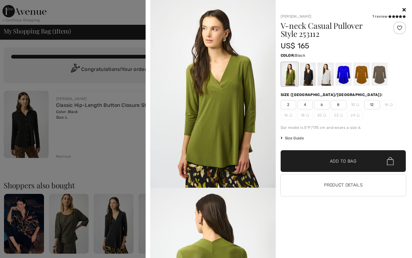
click at [303, 80] on div at bounding box center [308, 74] width 16 height 23
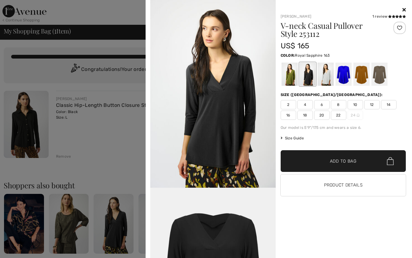
click at [345, 81] on div at bounding box center [344, 74] width 16 height 23
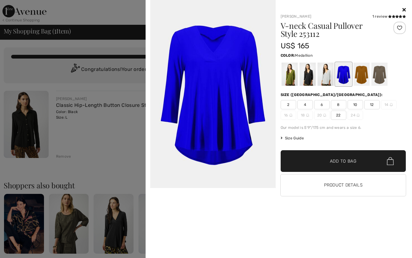
click at [360, 76] on div at bounding box center [362, 74] width 16 height 23
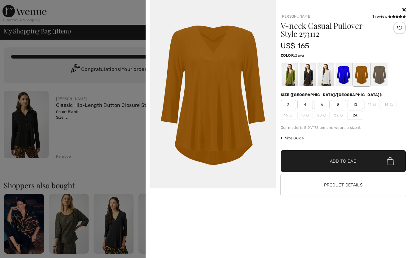
click at [379, 75] on div at bounding box center [380, 74] width 16 height 23
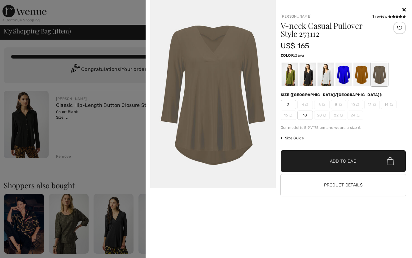
click at [404, 8] on icon at bounding box center [404, 9] width 3 height 5
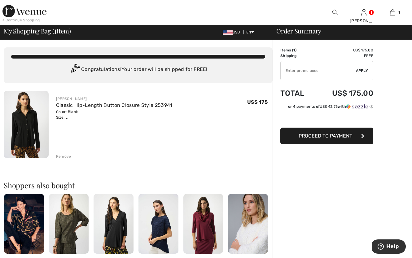
click at [204, 229] on img at bounding box center [204, 224] width 40 height 60
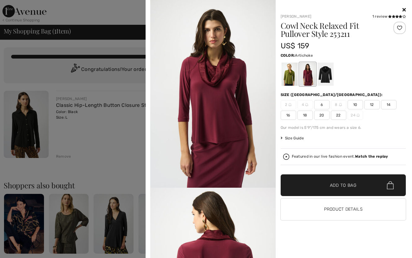
click at [289, 79] on div at bounding box center [290, 74] width 16 height 23
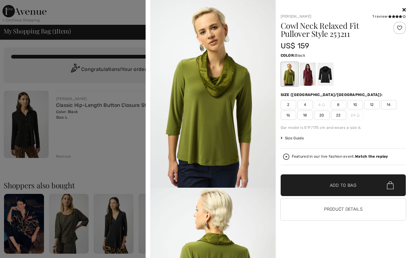
click at [322, 80] on div at bounding box center [326, 74] width 16 height 23
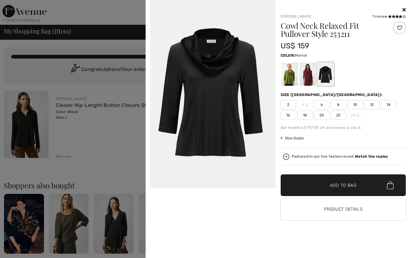
click at [308, 79] on div at bounding box center [308, 74] width 16 height 23
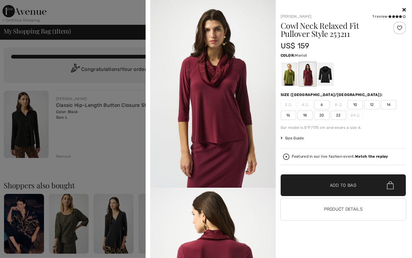
click at [113, 167] on div at bounding box center [206, 129] width 412 height 258
